Goal: Find specific page/section: Locate a particular part of the current website

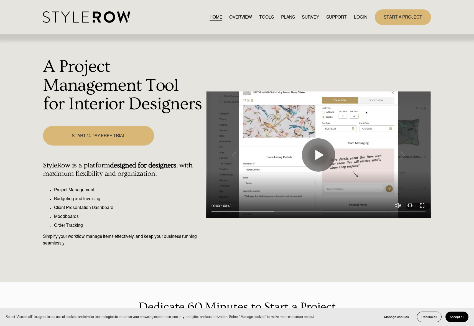
click at [364, 16] on link "LOGIN" at bounding box center [360, 16] width 13 height 7
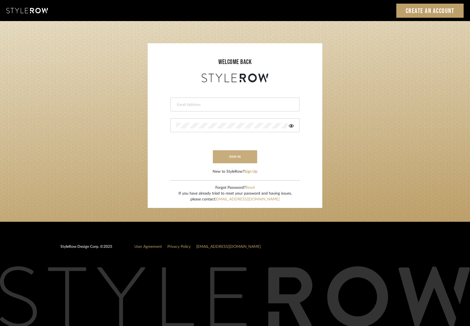
type input "[PERSON_NAME][EMAIL_ADDRESS][DOMAIN_NAME]"
click at [235, 158] on button "sign in" at bounding box center [235, 156] width 44 height 13
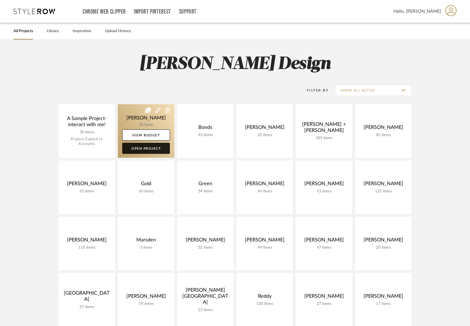
click at [148, 151] on link "Open Project" at bounding box center [146, 148] width 48 height 11
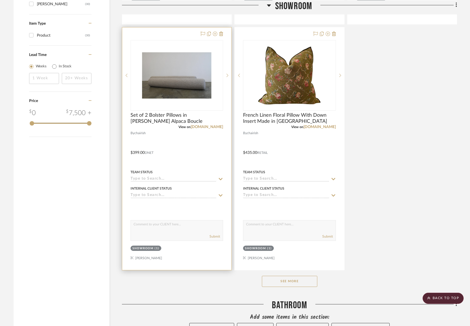
scroll to position [616, 0]
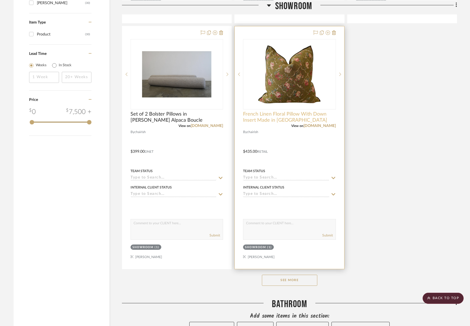
click at [276, 115] on span "French Linen Floral Pillow With Down Insert Made in France" at bounding box center [289, 117] width 92 height 12
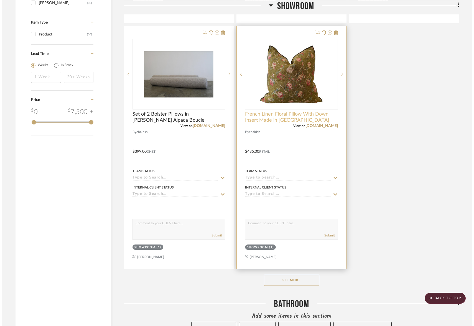
scroll to position [0, 0]
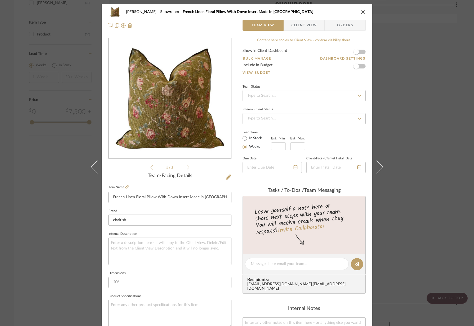
click at [406, 46] on div "Anne Barge Showroom French Linen Floral Pillow With Down Insert Made in France …" at bounding box center [237, 163] width 474 height 326
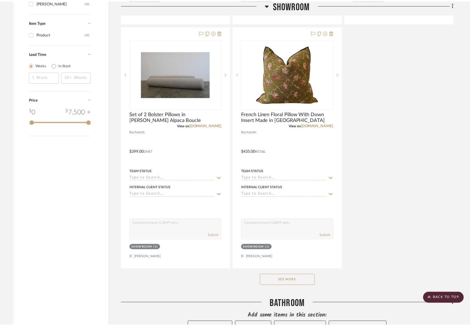
scroll to position [616, 0]
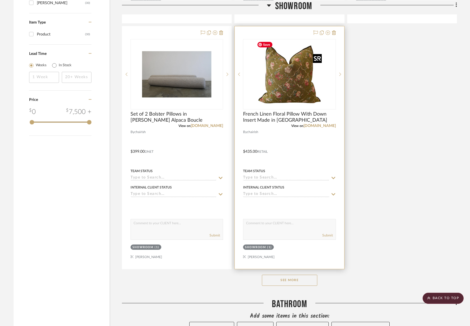
click at [287, 70] on img "0" at bounding box center [288, 74] width 69 height 69
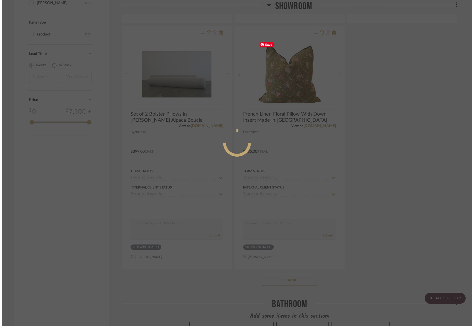
scroll to position [0, 0]
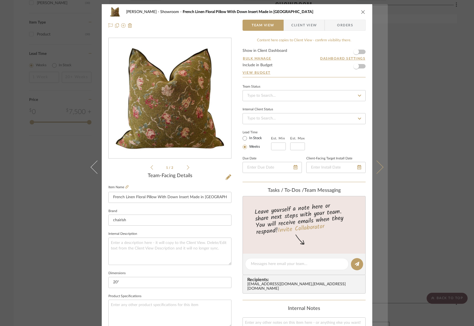
click at [377, 165] on icon at bounding box center [376, 166] width 13 height 13
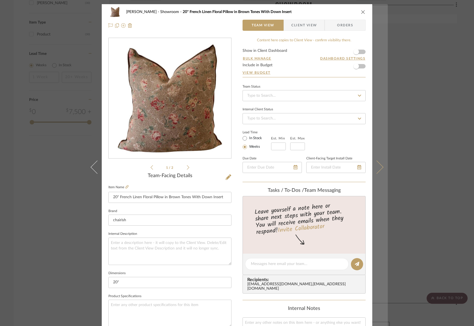
click at [379, 165] on icon at bounding box center [376, 166] width 13 height 13
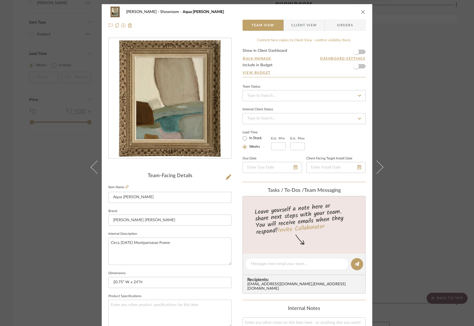
click at [361, 12] on icon "close" at bounding box center [363, 12] width 4 height 4
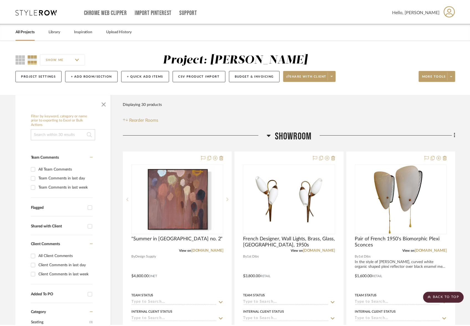
scroll to position [616, 0]
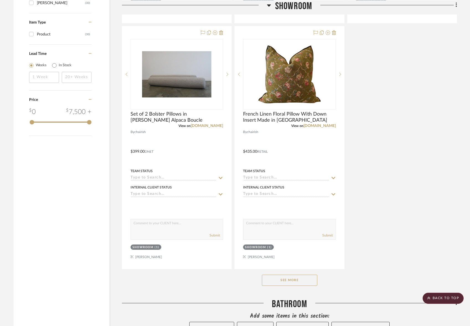
click at [300, 279] on button "See More" at bounding box center [289, 279] width 55 height 11
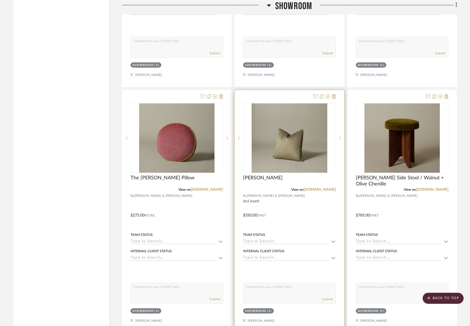
scroll to position [1045, 0]
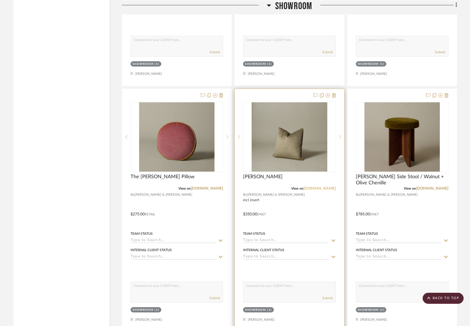
click at [312, 188] on link "pierceandward.com" at bounding box center [319, 188] width 32 height 4
